Goal: Task Accomplishment & Management: Use online tool/utility

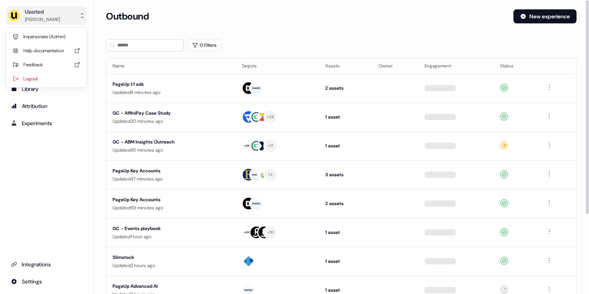
click at [76, 24] on button "Userled [PERSON_NAME]" at bounding box center [46, 15] width 81 height 19
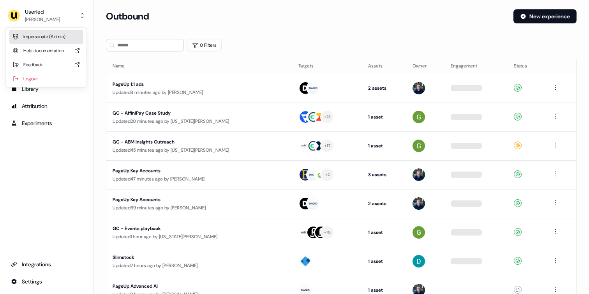
click at [62, 34] on div "Impersonate (Admin)" at bounding box center [46, 37] width 74 height 14
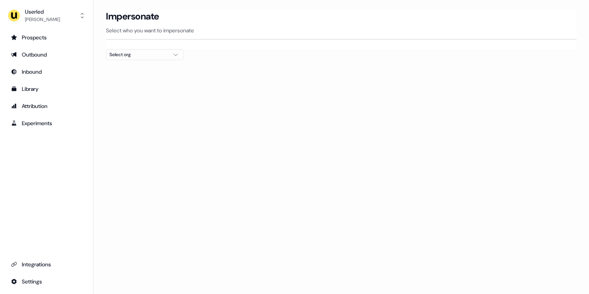
click at [164, 54] on div "Select org" at bounding box center [138, 55] width 58 height 8
type input "****"
click at [141, 81] on div "[PERSON_NAME] People" at bounding box center [144, 82] width 77 height 12
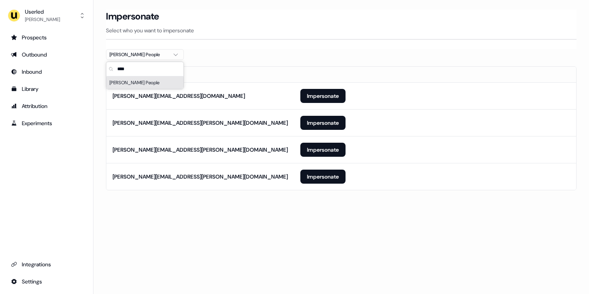
click at [101, 123] on section "Loading... Impersonate Select who you want to impersonate [PERSON_NAME] People …" at bounding box center [340, 110] width 495 height 202
click at [323, 176] on button "Impersonate" at bounding box center [322, 176] width 45 height 14
